Goal: Contribute content

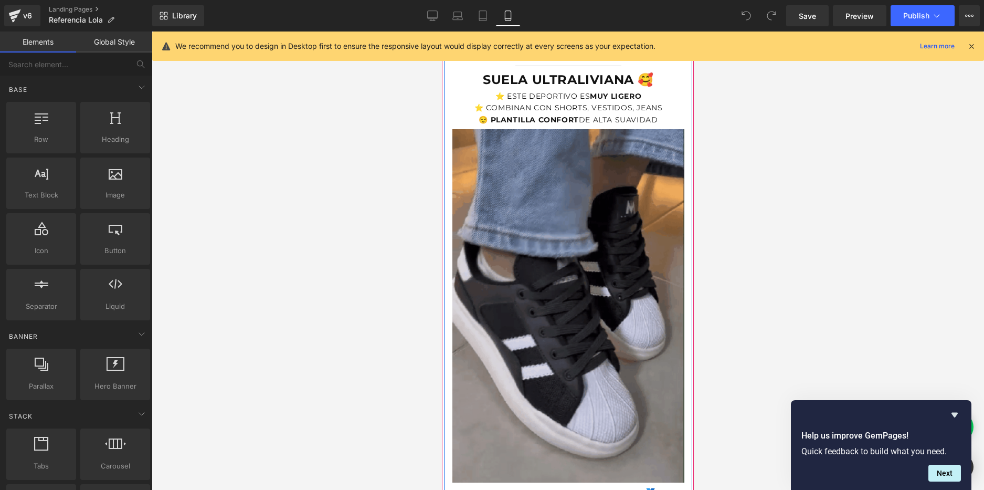
scroll to position [682, 0]
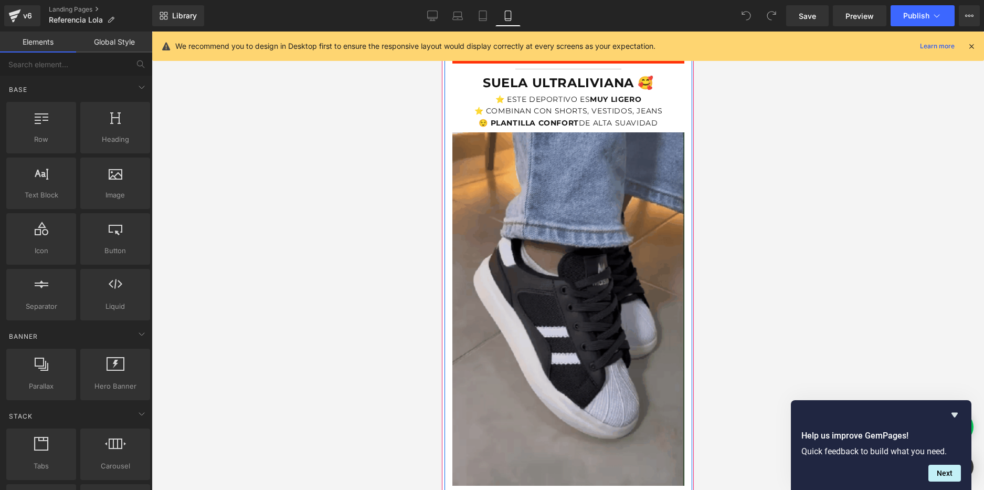
click at [577, 241] on img at bounding box center [569, 308] width 232 height 353
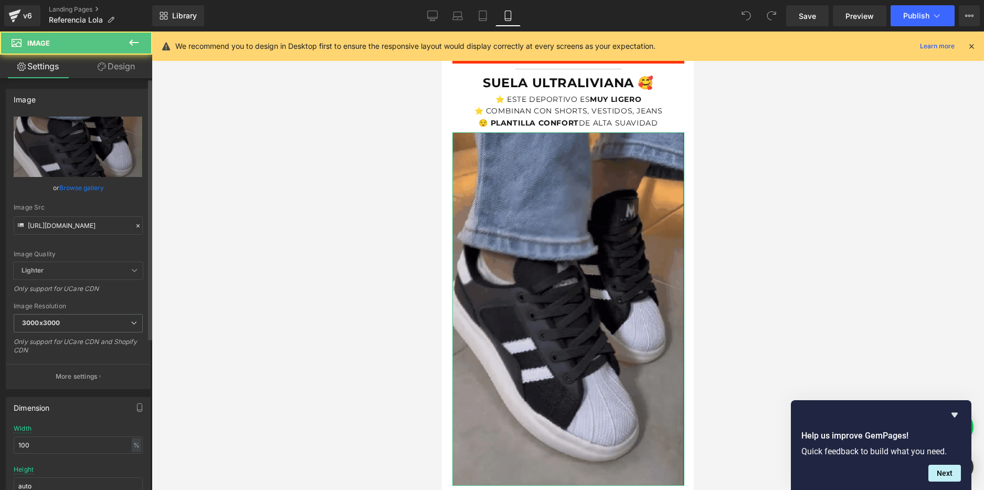
click at [79, 185] on link "Browse gallery" at bounding box center [81, 187] width 45 height 18
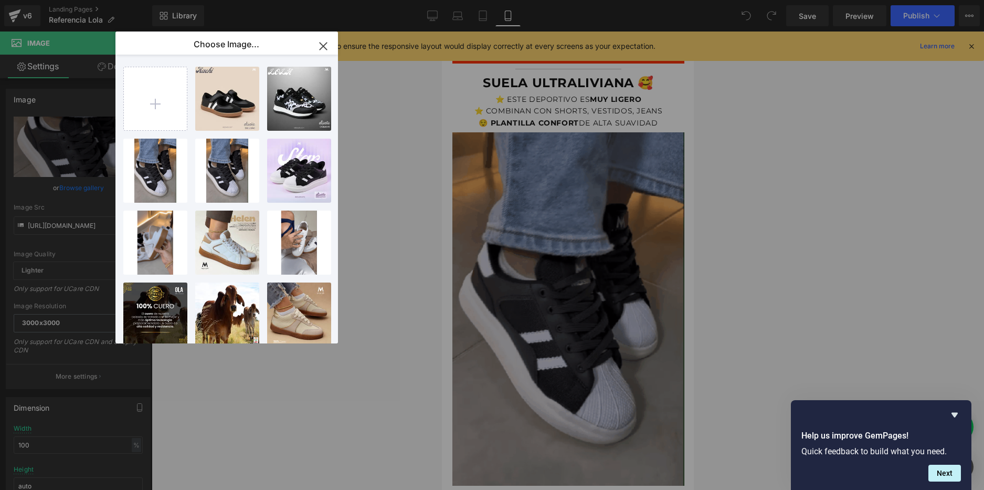
click at [324, 46] on icon "button" at bounding box center [323, 46] width 17 height 17
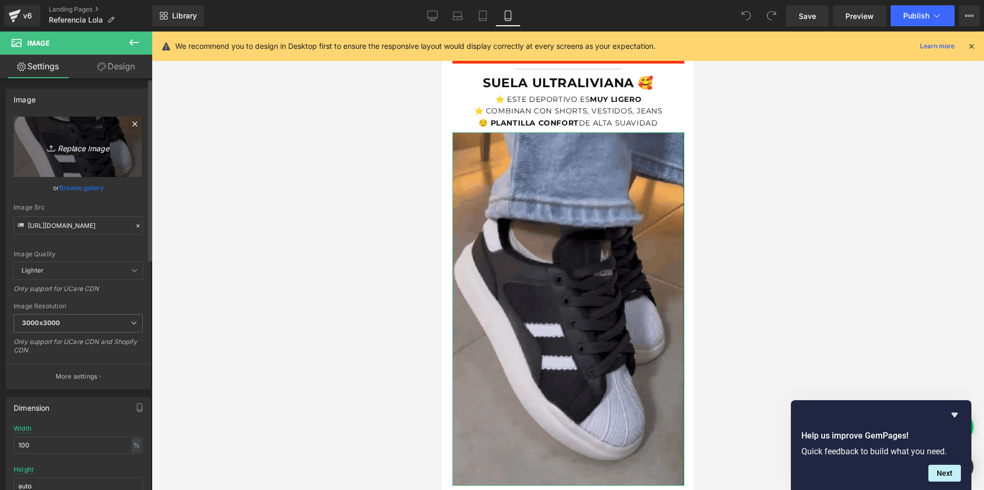
click at [85, 163] on link "Replace Image" at bounding box center [78, 147] width 129 height 60
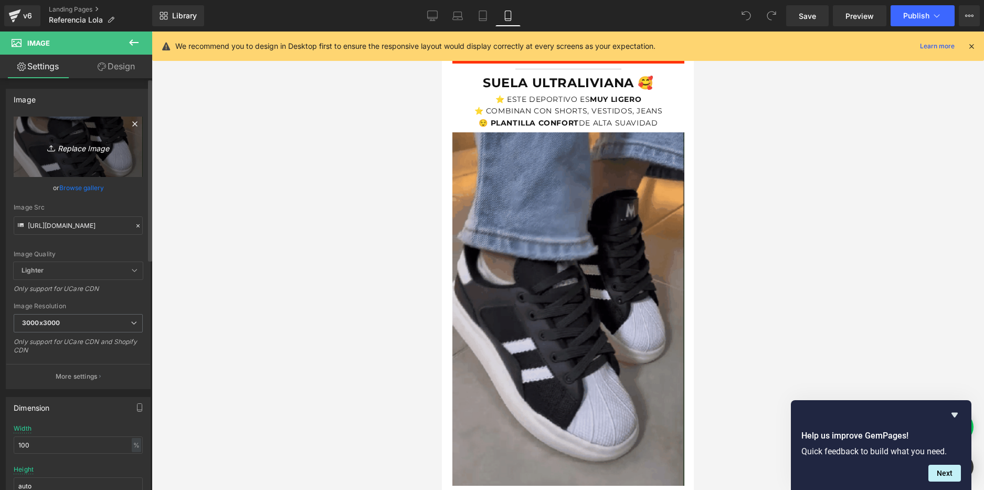
type input "C:\fakepath\a9b4bb81b4be4f0eb0656d62677b7120.gif"
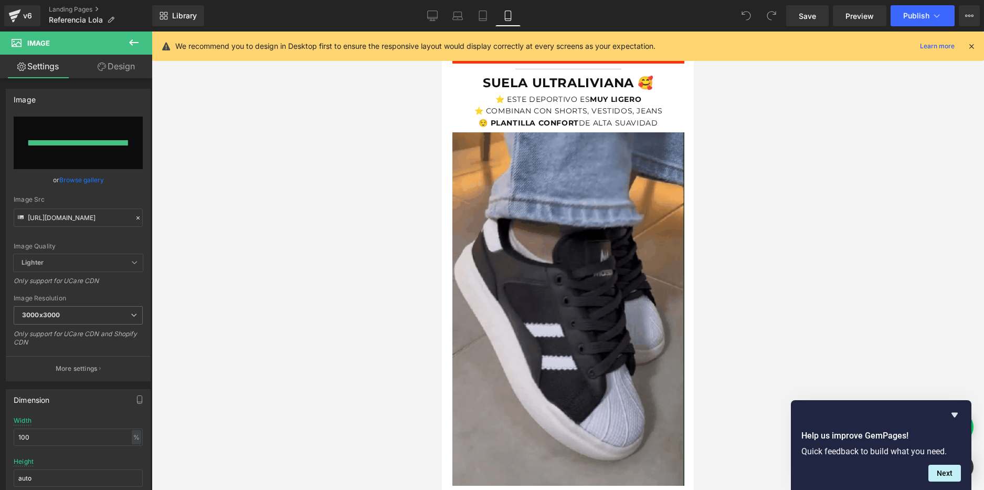
type input "https://ucarecdn.com/46157112-1d03-4dc9-9401-a76f813673cd/a9b4bb81b4be4f0eb0656…"
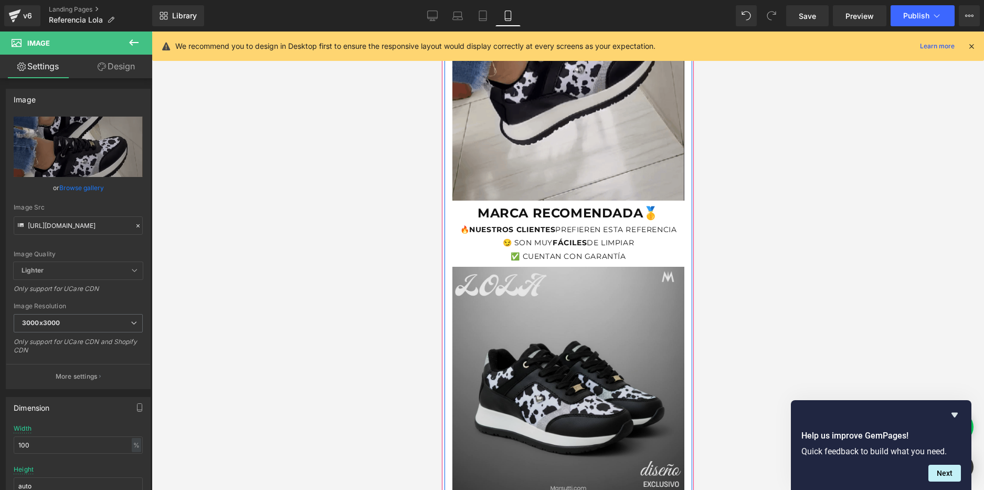
scroll to position [997, 0]
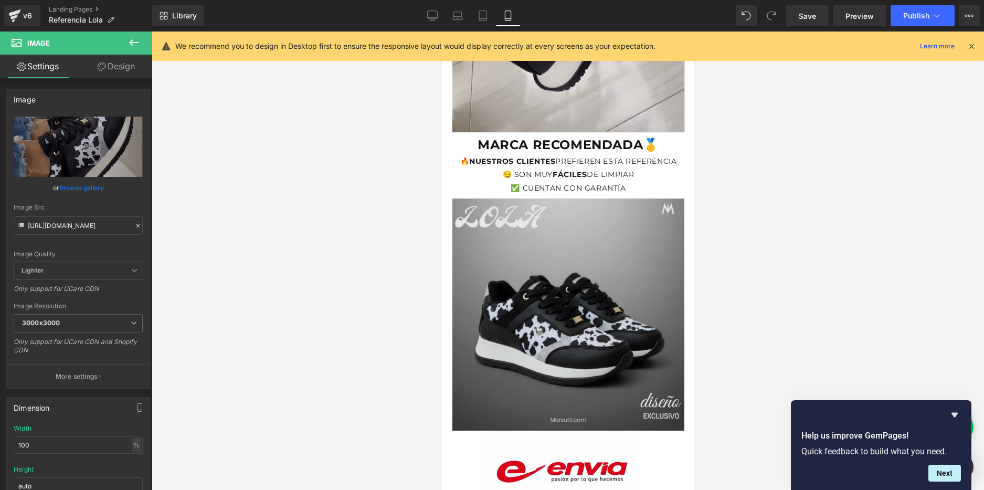
click at [598, 283] on img at bounding box center [569, 312] width 232 height 238
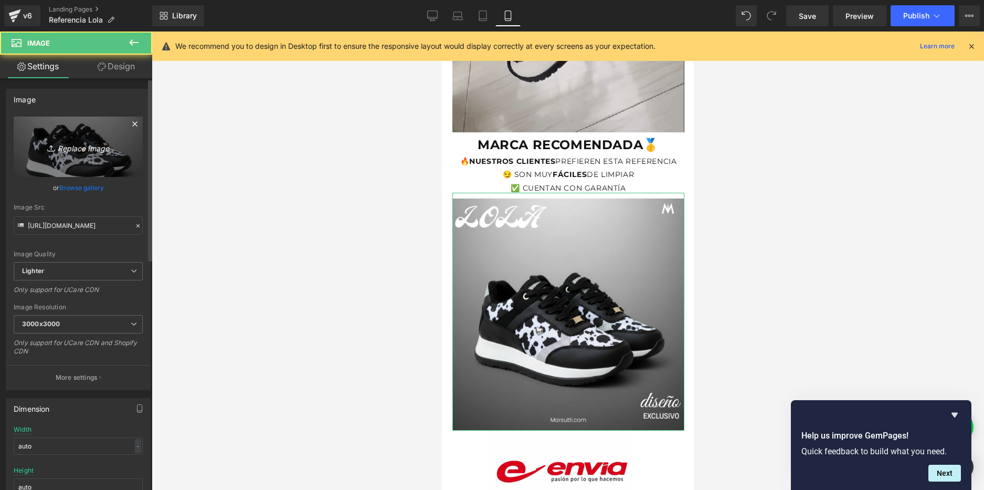
click at [69, 160] on link "Replace Image" at bounding box center [78, 147] width 129 height 60
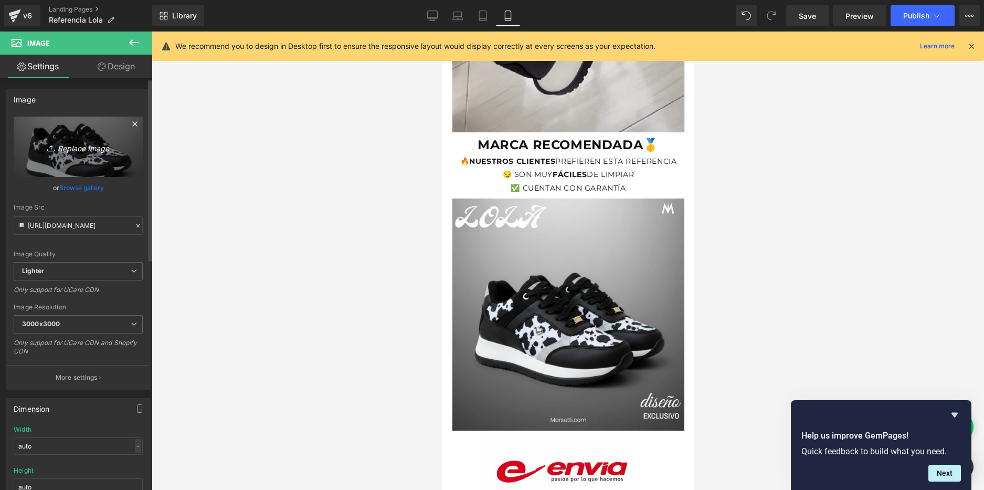
type input "C:\fakepath\Kachi.png"
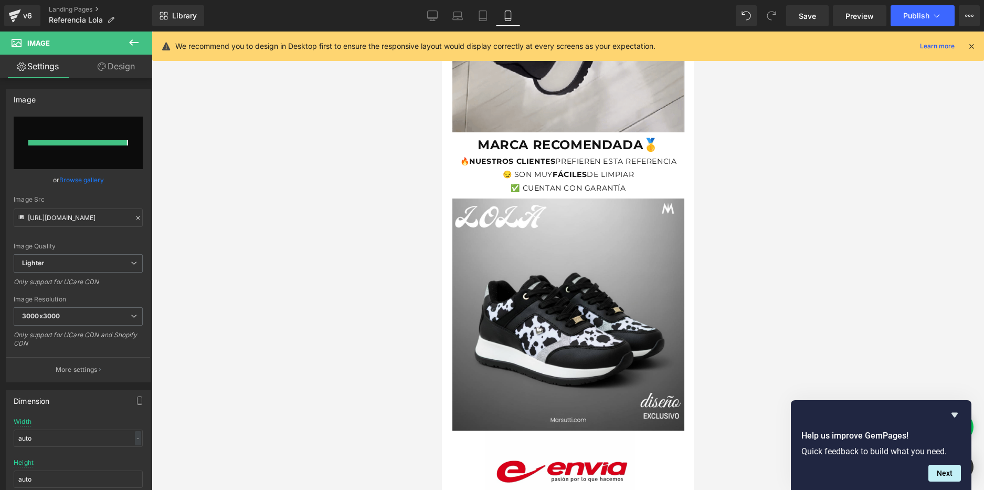
type input "https://ucarecdn.com/a5f7681a-1018-46f4-85a4-428882ecd91e/-/format/auto/-/previ…"
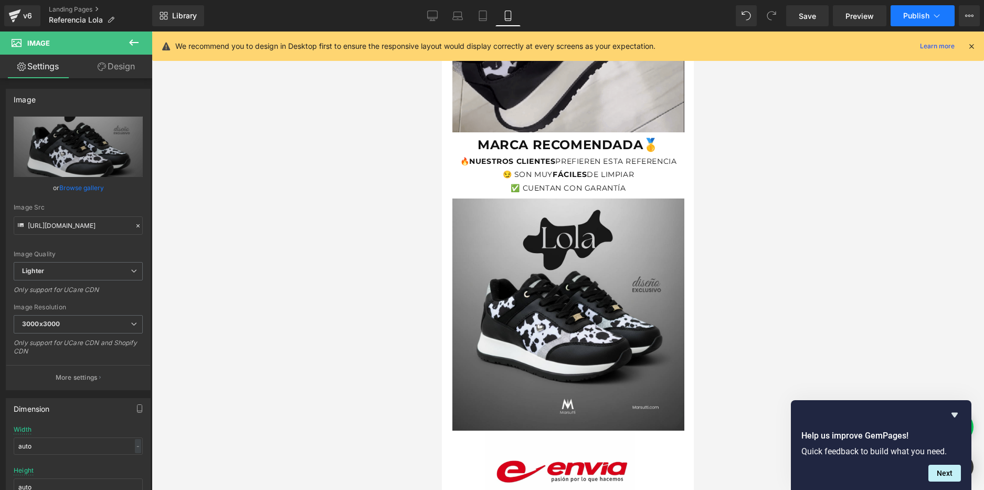
click at [919, 12] on span "Publish" at bounding box center [916, 16] width 26 height 8
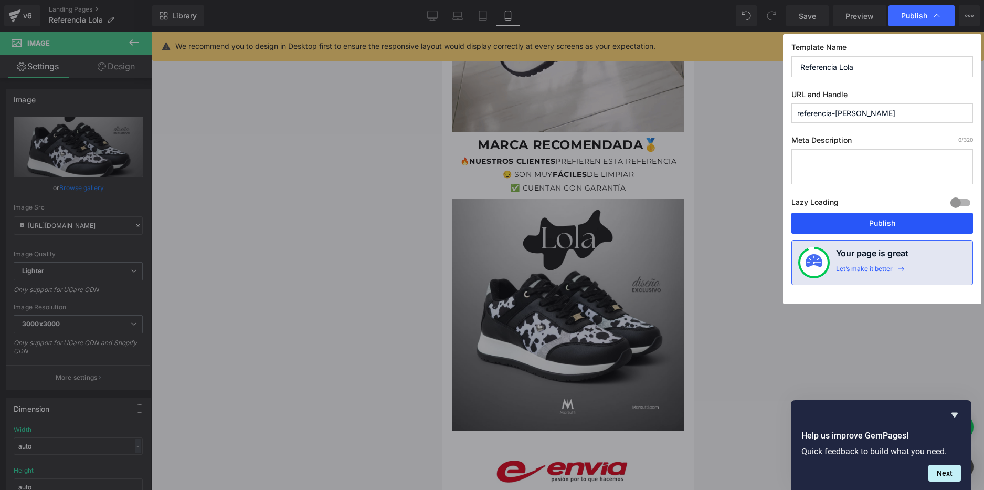
click at [850, 228] on button "Publish" at bounding box center [883, 223] width 182 height 21
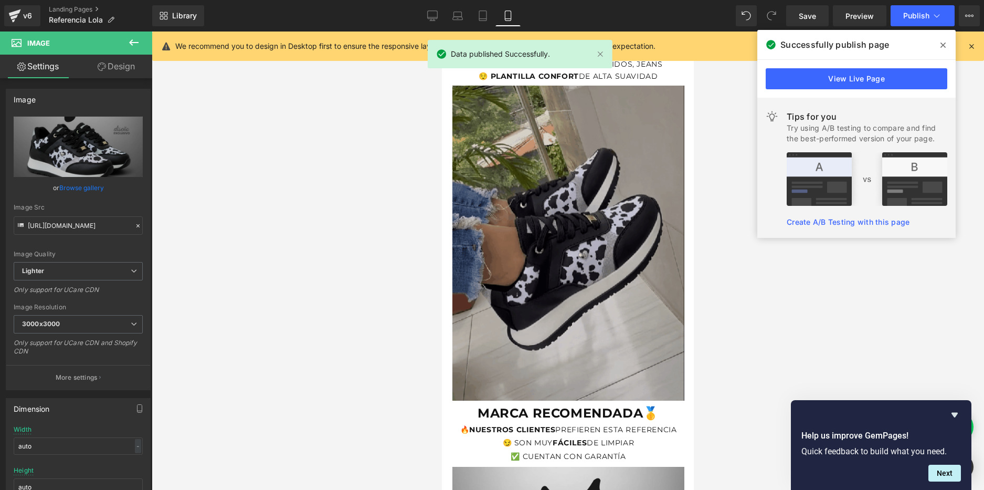
scroll to position [577, 0]
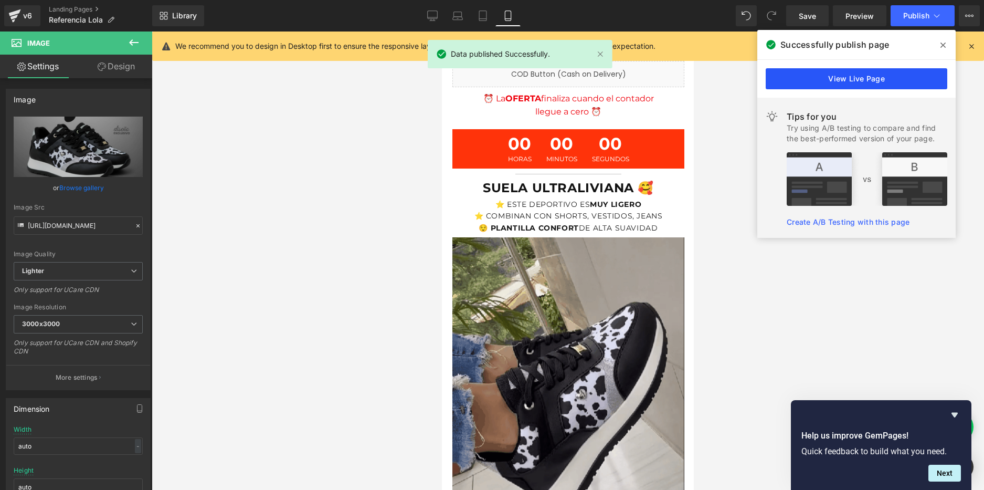
click at [886, 79] on link "View Live Page" at bounding box center [857, 78] width 182 height 21
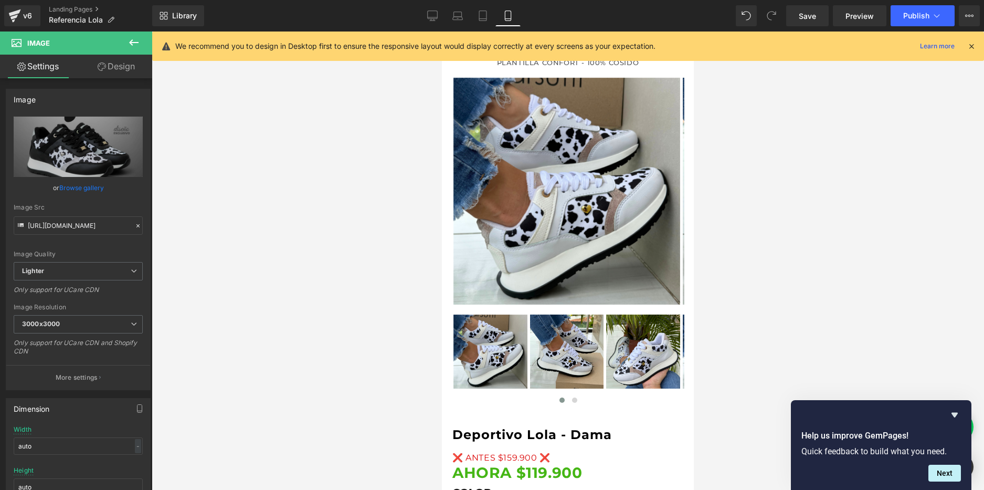
scroll to position [0, 0]
